Goal: Go to known website: Access a specific website the user already knows

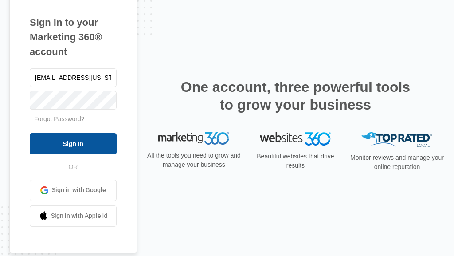
click at [90, 138] on input "Sign In" at bounding box center [73, 143] width 87 height 21
